Goal: Check status: Check status

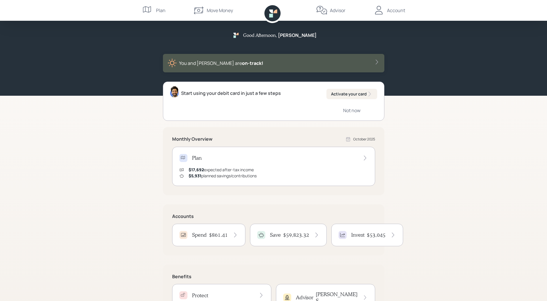
click at [210, 236] on h4 "$861.41" at bounding box center [218, 235] width 19 height 6
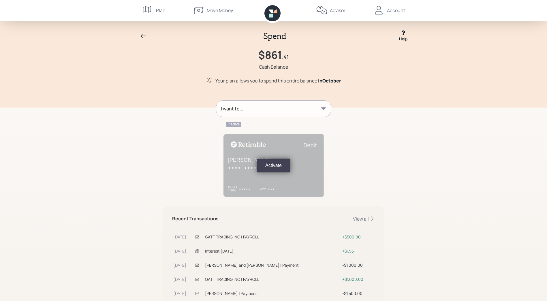
click at [139, 36] on div "Spend Help" at bounding box center [273, 36] width 277 height 12
click at [146, 34] on icon at bounding box center [143, 36] width 7 height 7
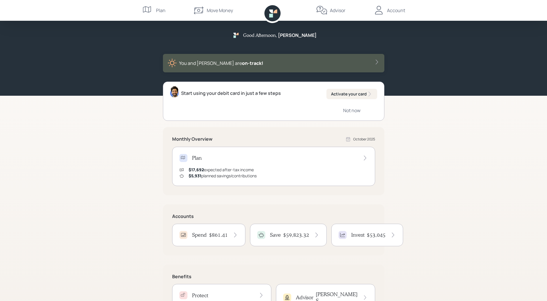
click at [361, 236] on h4 "Invest" at bounding box center [357, 235] width 13 height 6
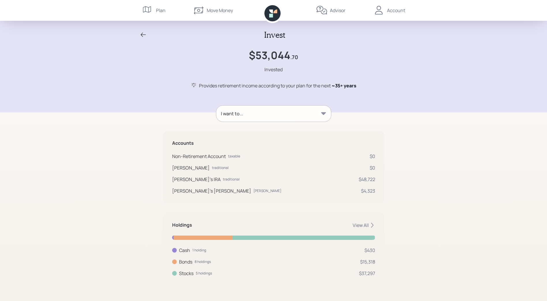
click at [142, 30] on div "Invest" at bounding box center [273, 35] width 277 height 10
click at [142, 35] on icon at bounding box center [143, 34] width 7 height 7
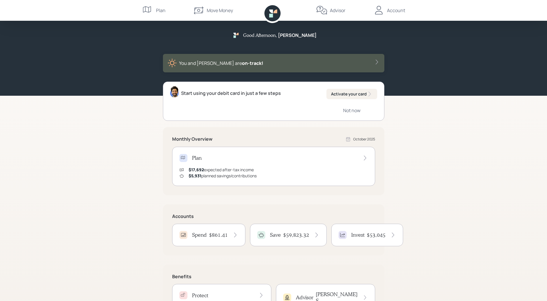
drag, startPoint x: 284, startPoint y: 233, endPoint x: 284, endPoint y: 238, distance: 5.5
click at [284, 238] on div "Save $59,823.32" at bounding box center [288, 235] width 62 height 8
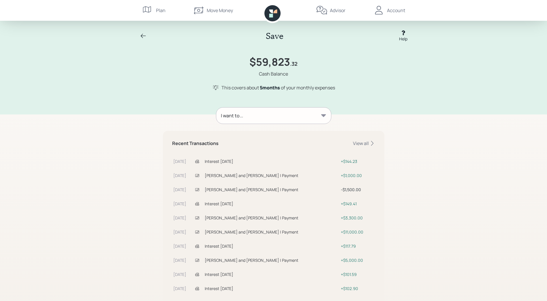
click at [142, 33] on icon at bounding box center [143, 36] width 7 height 7
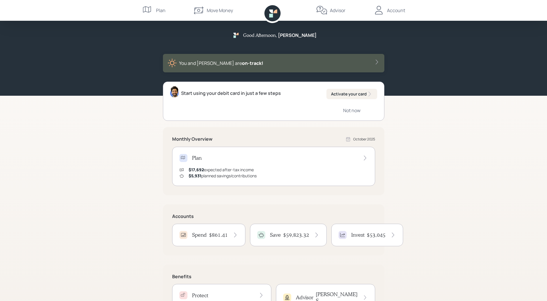
click at [220, 233] on h4 "$861.41" at bounding box center [218, 235] width 19 height 6
